Goal: Transaction & Acquisition: Purchase product/service

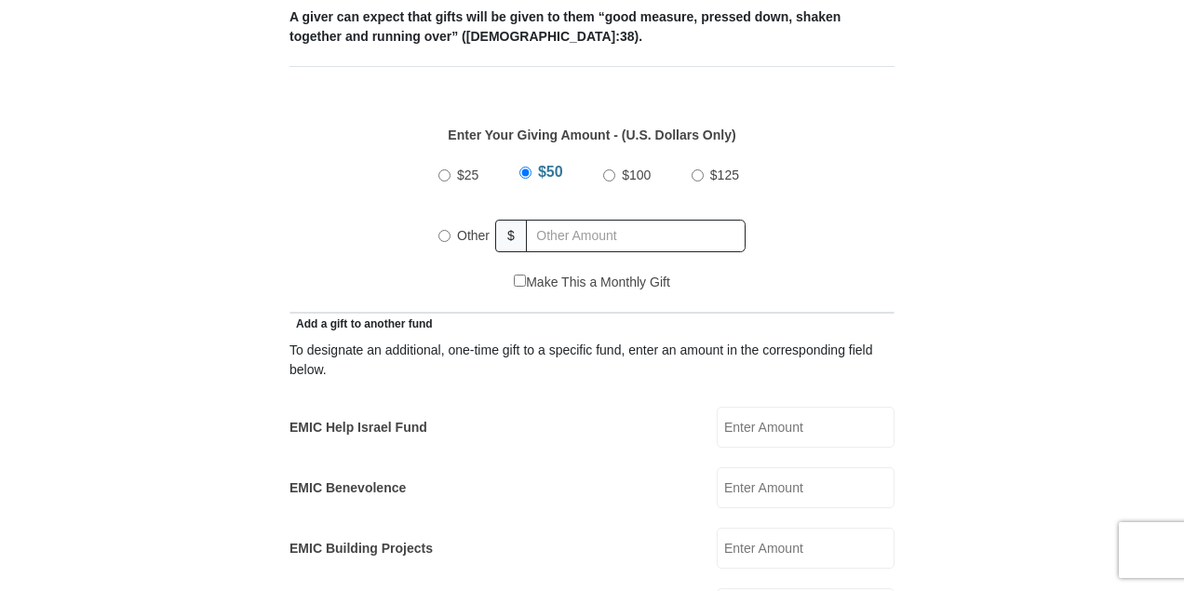
scroll to position [868, 0]
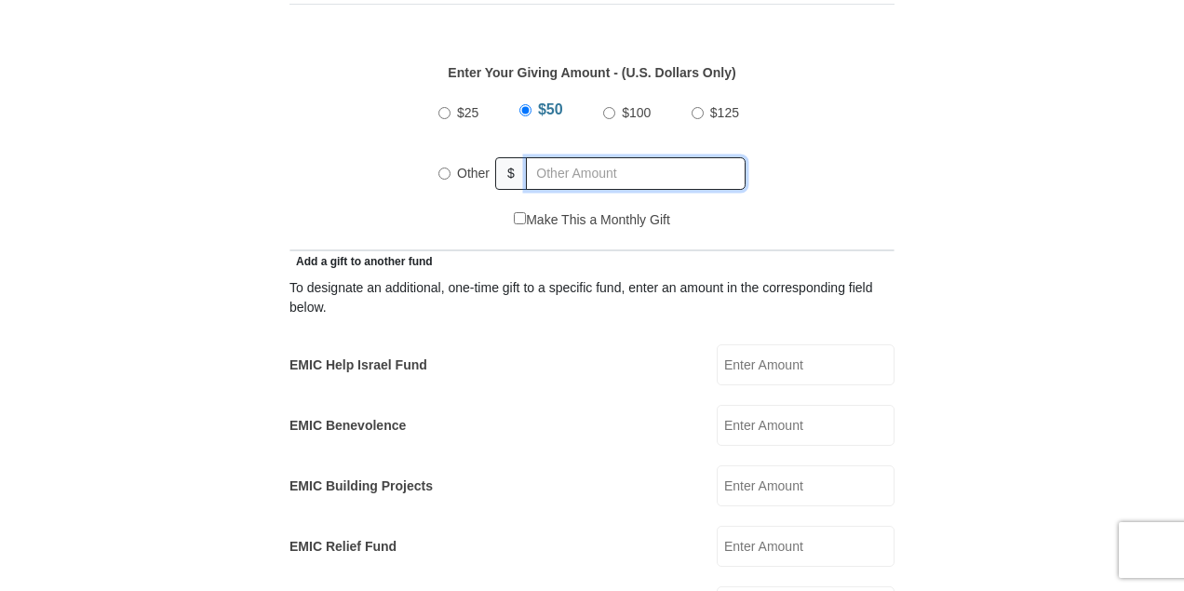
radio input "true"
click at [688, 157] on input "text" at bounding box center [638, 173] width 213 height 33
click at [620, 157] on input "text" at bounding box center [638, 173] width 213 height 33
type input "229.94"
click at [744, 344] on input "EMIC Help Israel Fund" at bounding box center [805, 364] width 178 height 41
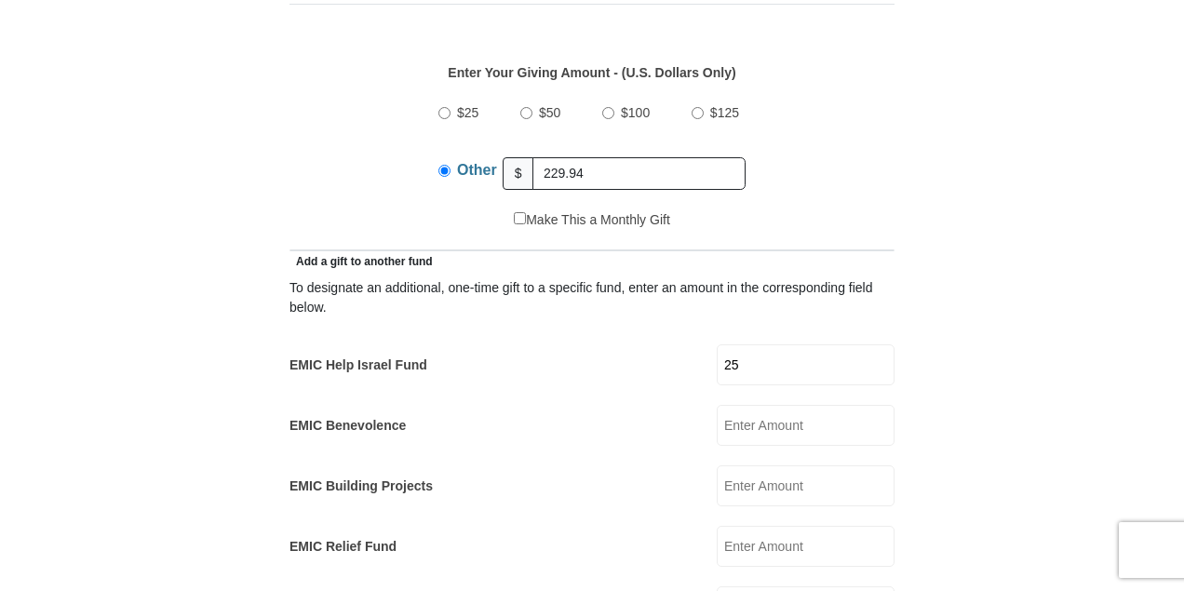
type input "25"
click at [980, 378] on form "[GEOGRAPHIC_DATA][DEMOGRAPHIC_DATA] Online Giving Because of gifts like yours, …" at bounding box center [591, 592] width 1061 height 2772
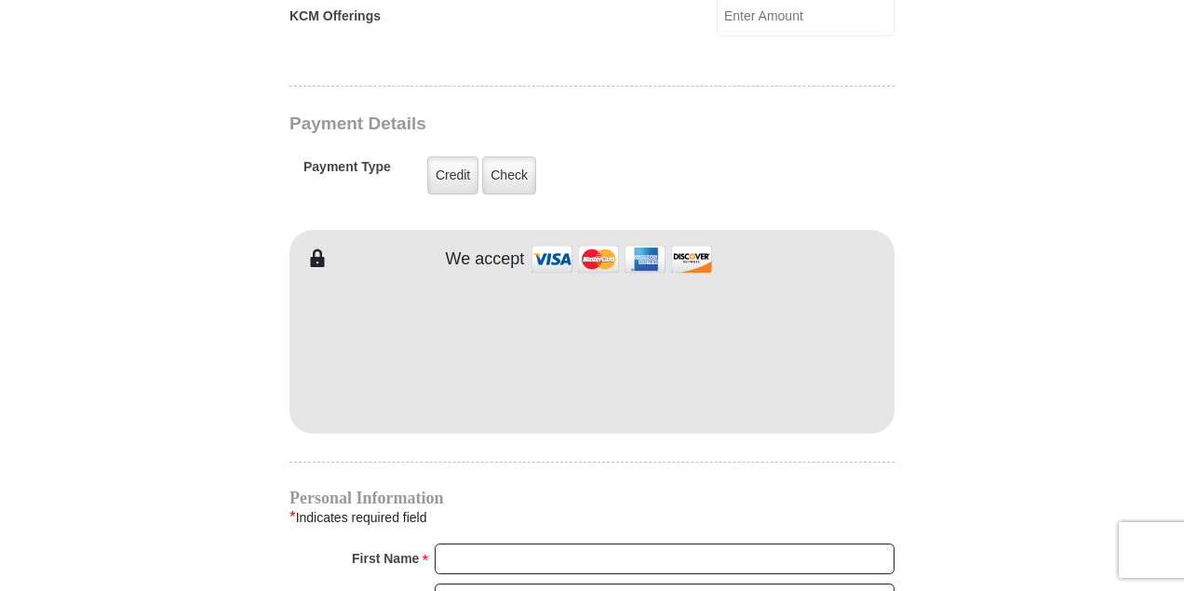
scroll to position [1489, 0]
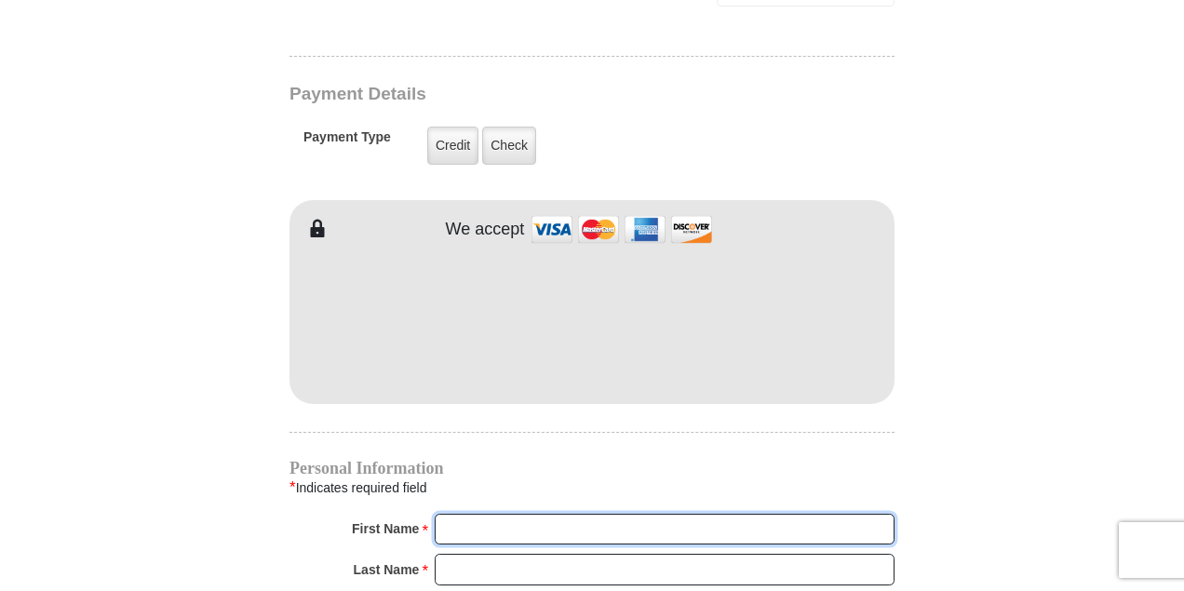
type input "[PERSON_NAME]"
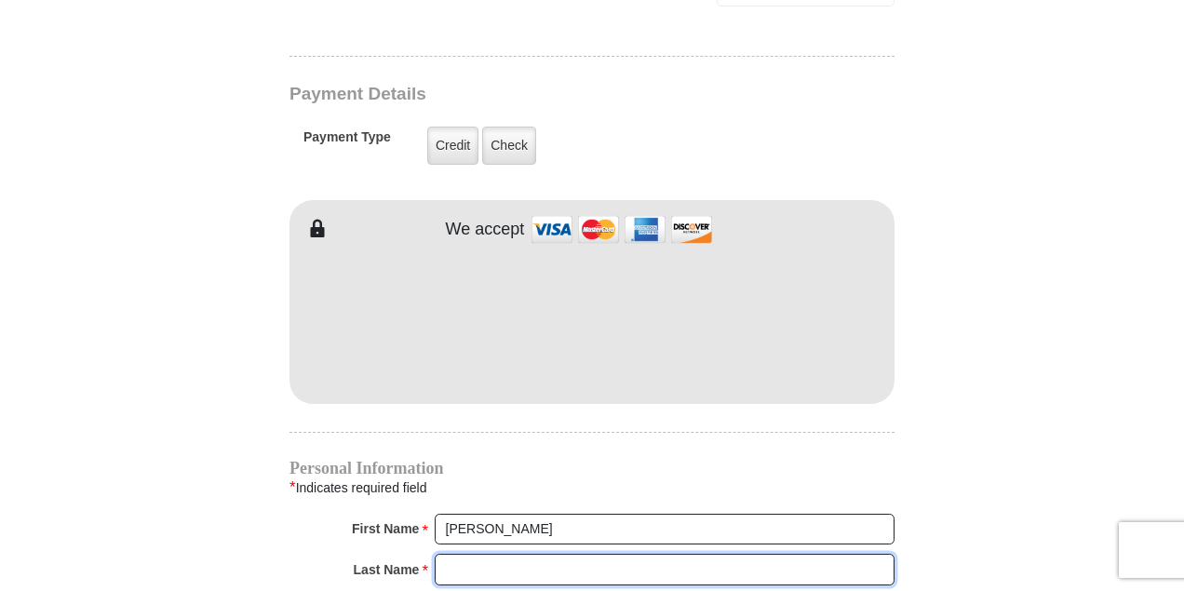
type input "Severynen"
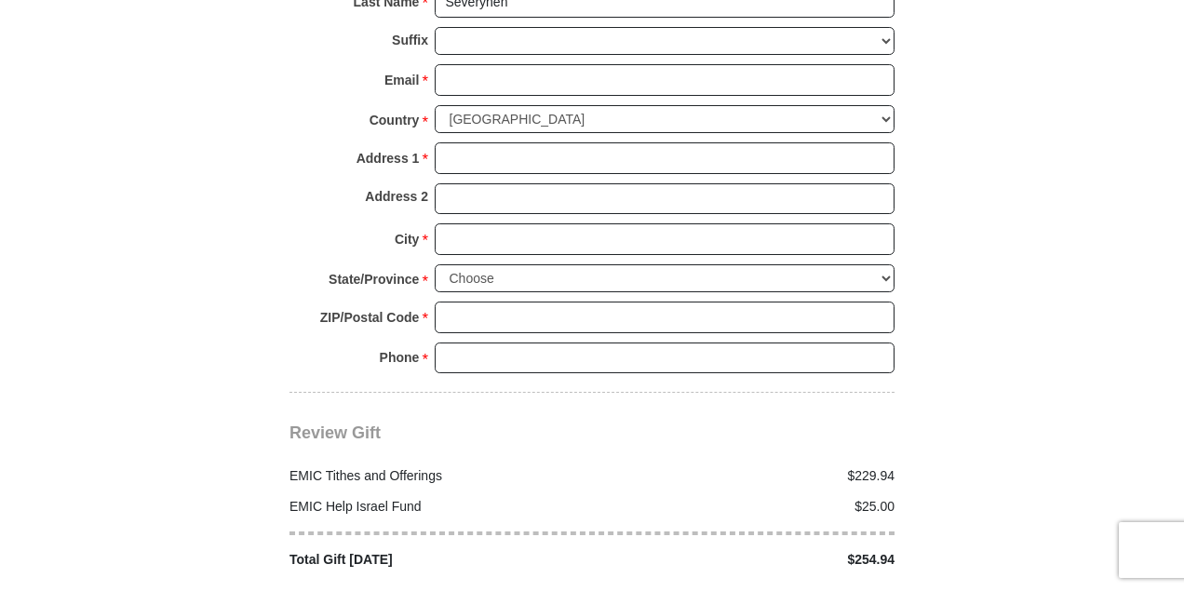
scroll to position [1903, 0]
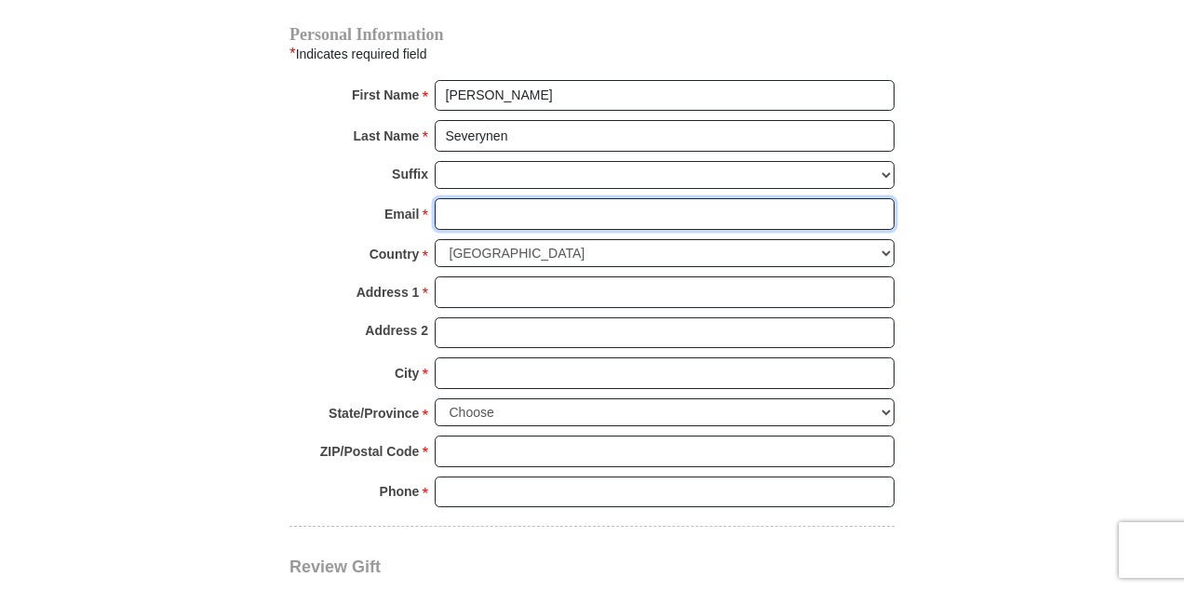
click at [551, 198] on input "Email *" at bounding box center [665, 214] width 460 height 32
type input "[EMAIL_ADDRESS][DOMAIN_NAME]"
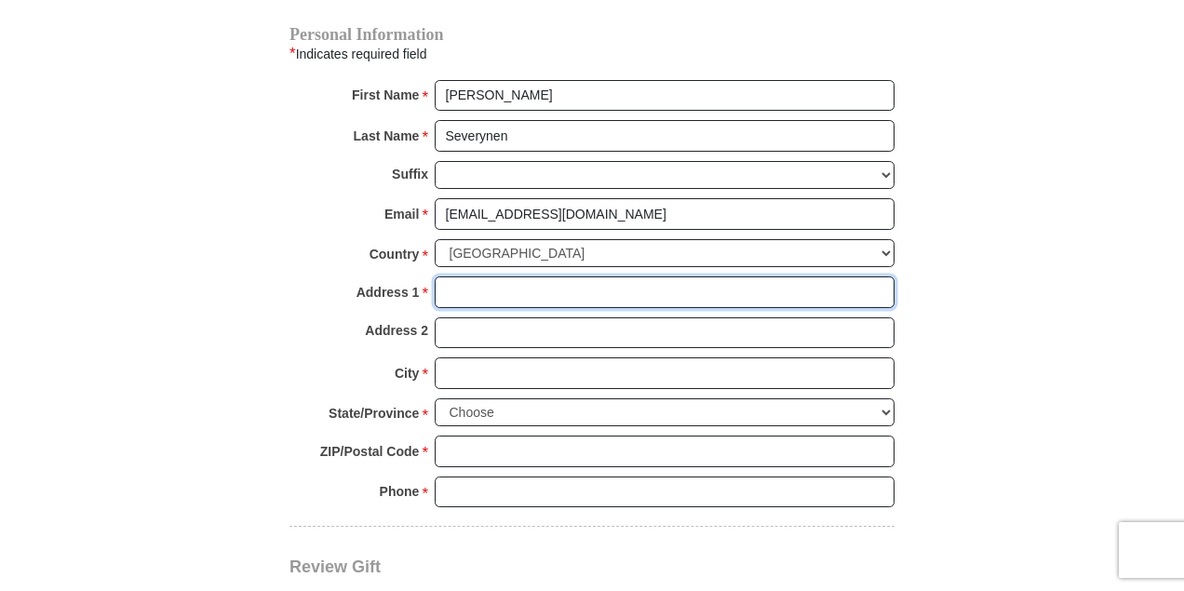
type input "[STREET_ADDRESS]"
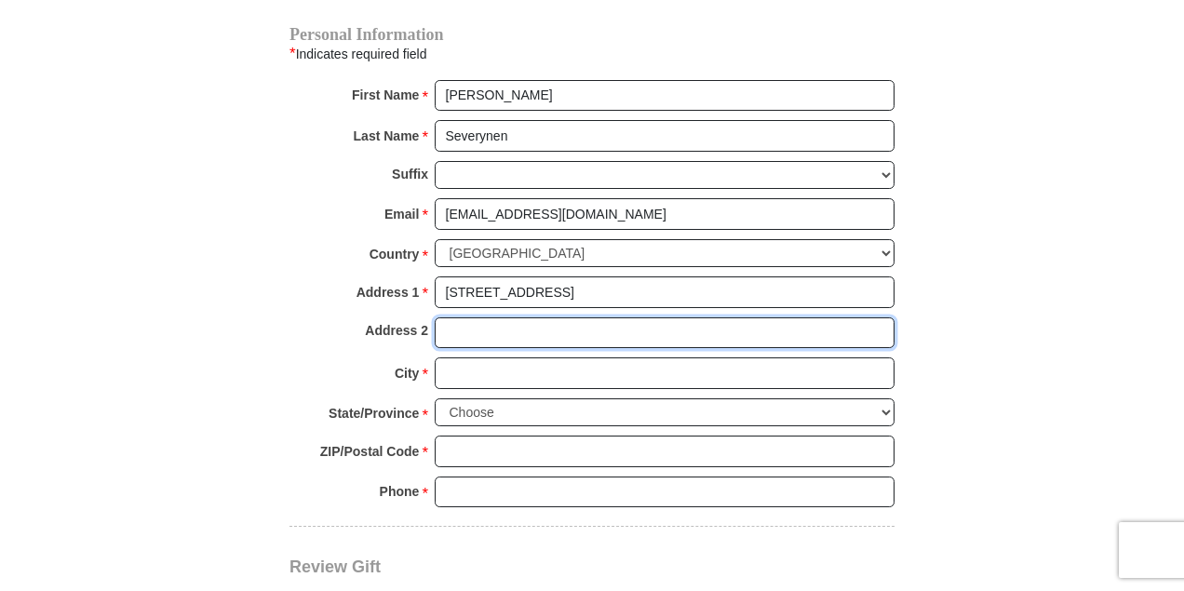
type input "APT 13305"
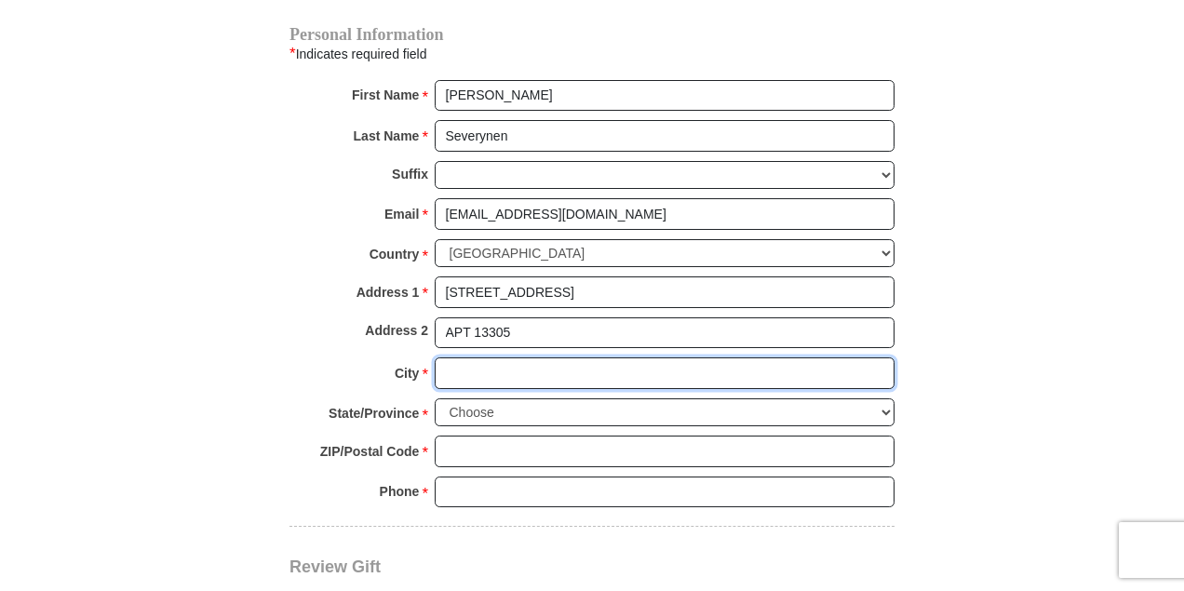
type input "[GEOGRAPHIC_DATA]"
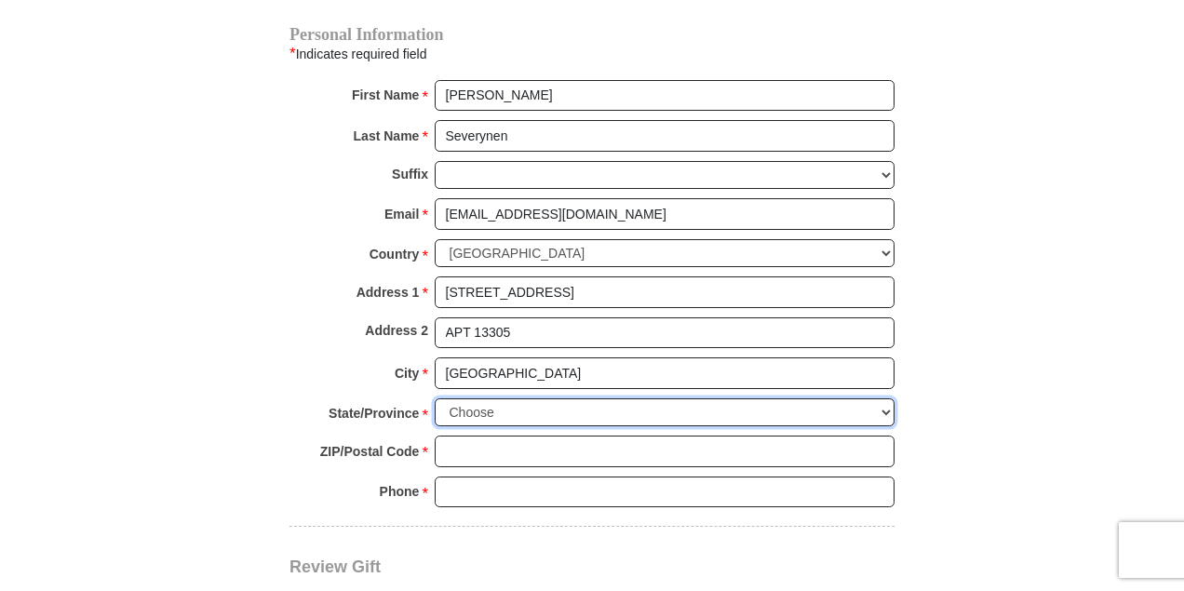
select select "[GEOGRAPHIC_DATA]"
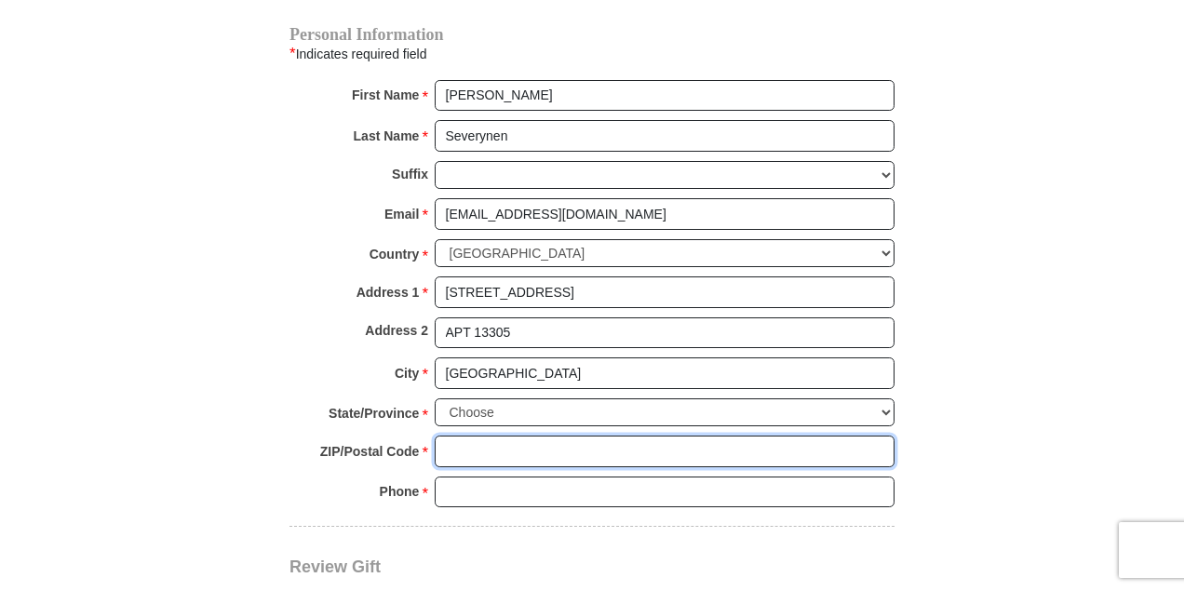
type input "76108"
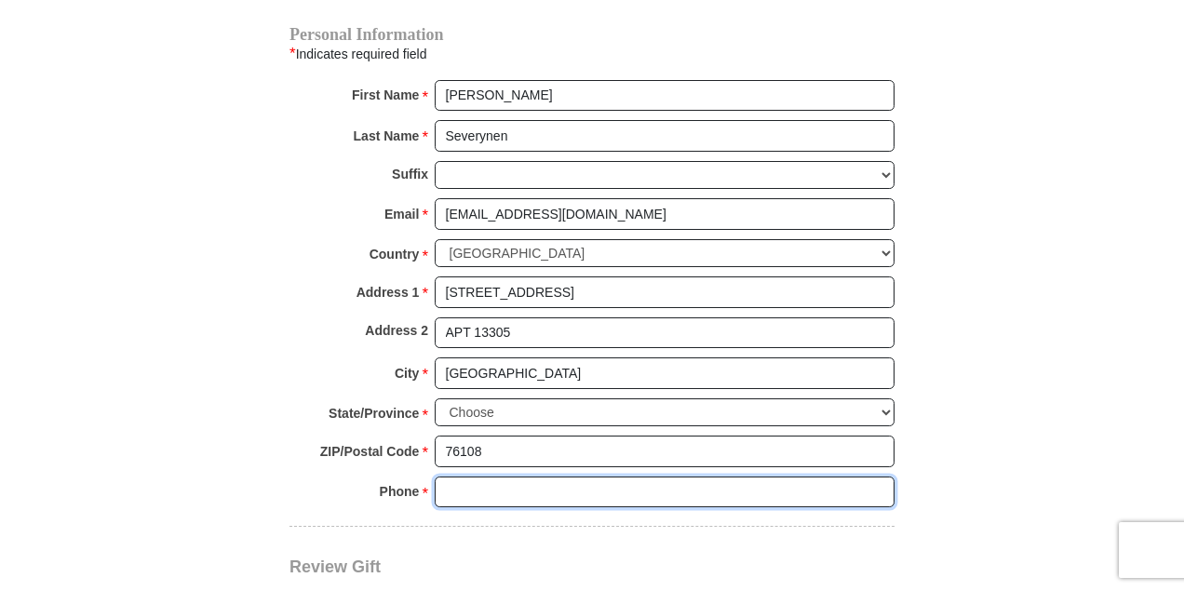
type input "6822701740"
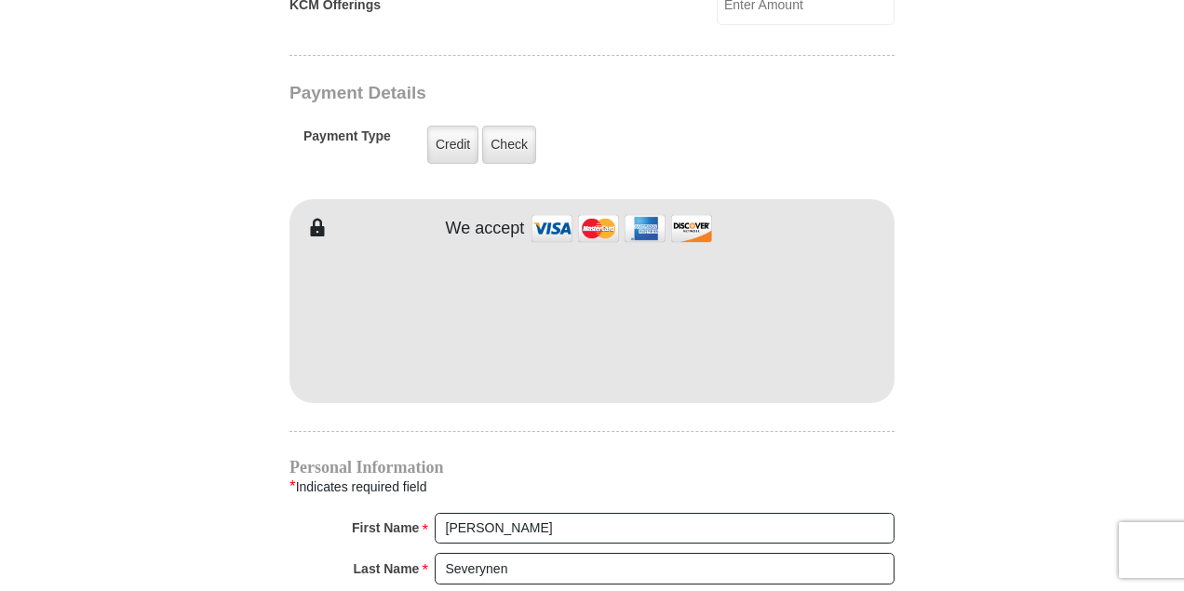
scroll to position [1468, 0]
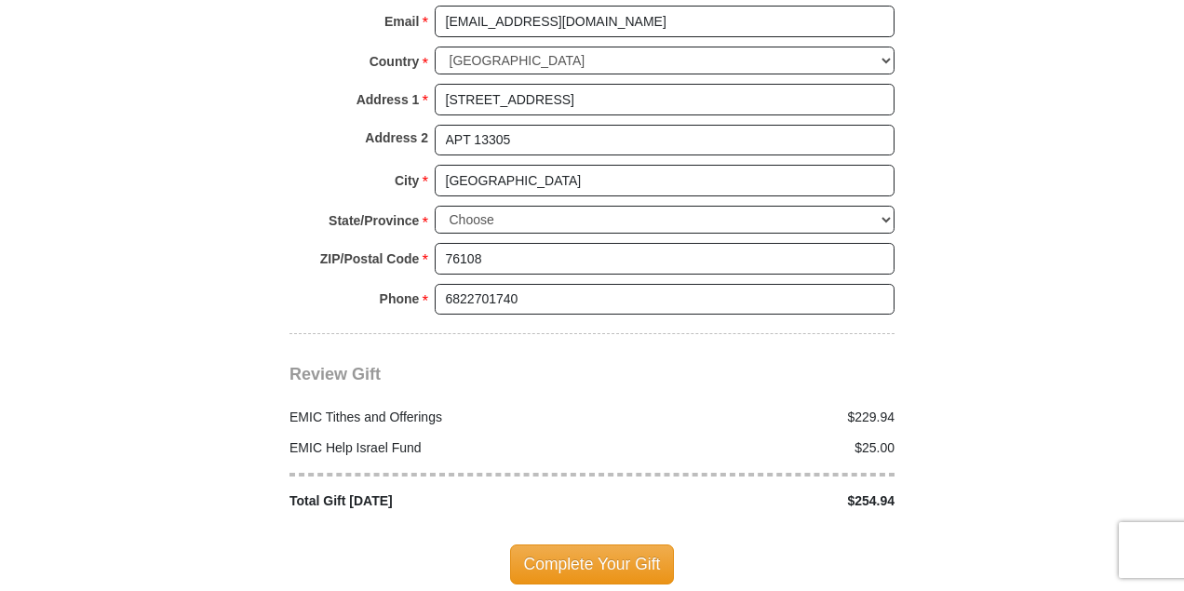
scroll to position [2151, 0]
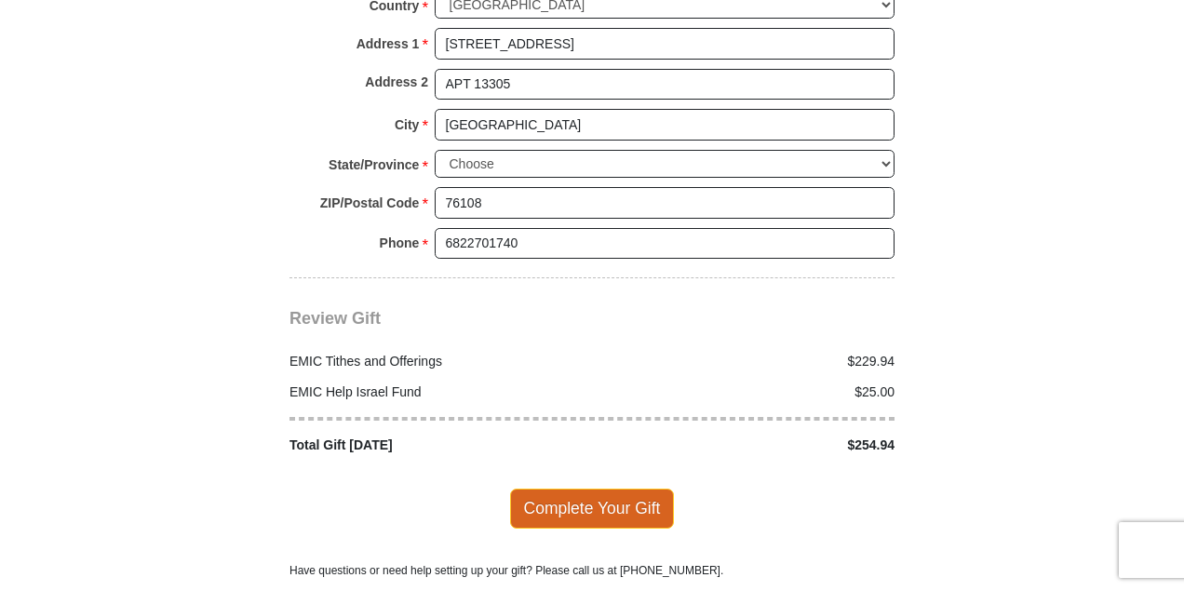
click at [603, 488] on span "Complete Your Gift" at bounding box center [592, 507] width 165 height 39
